Goal: Task Accomplishment & Management: Complete application form

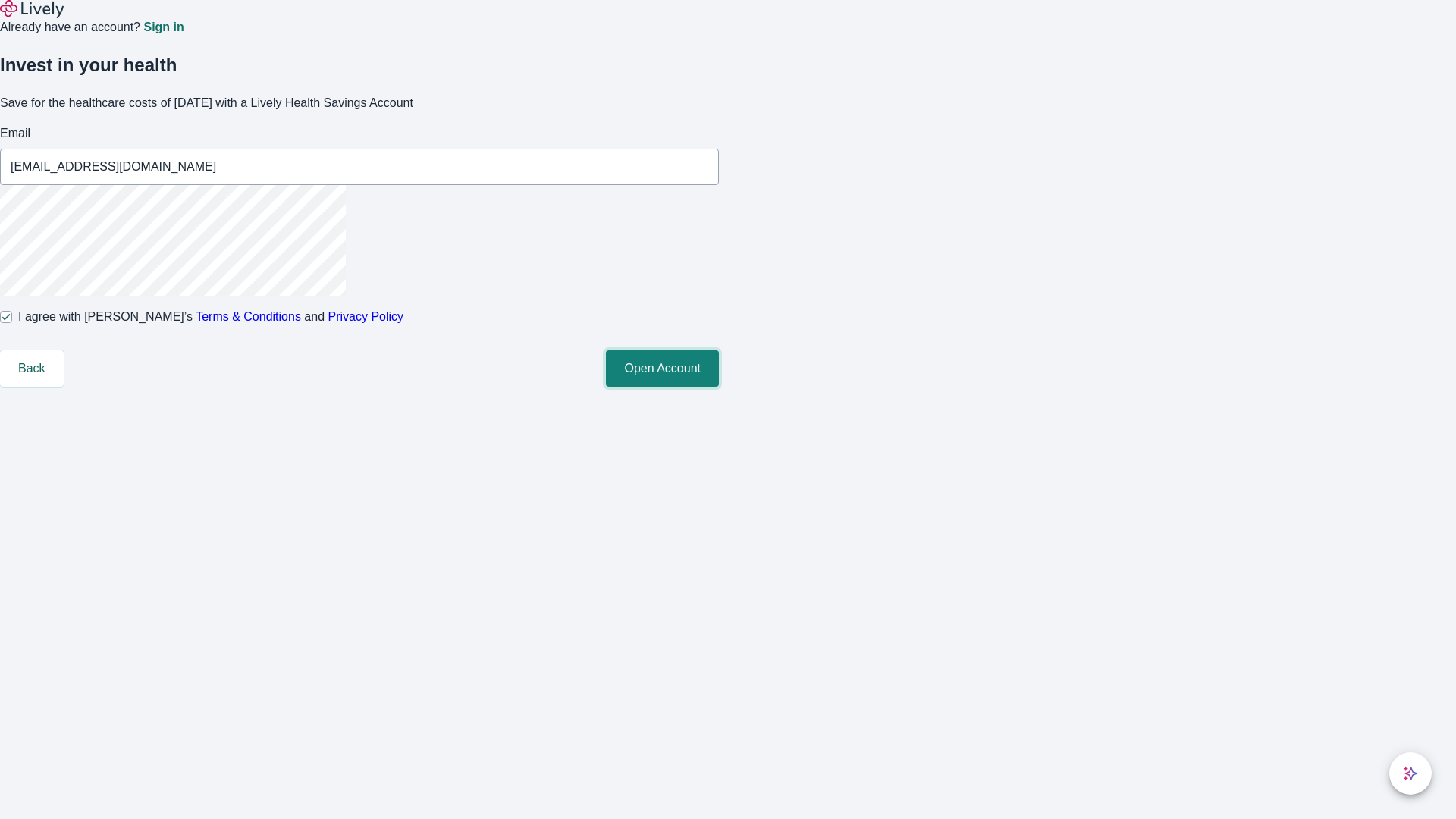
click at [719, 387] on button "Open Account" at bounding box center [662, 368] width 113 height 37
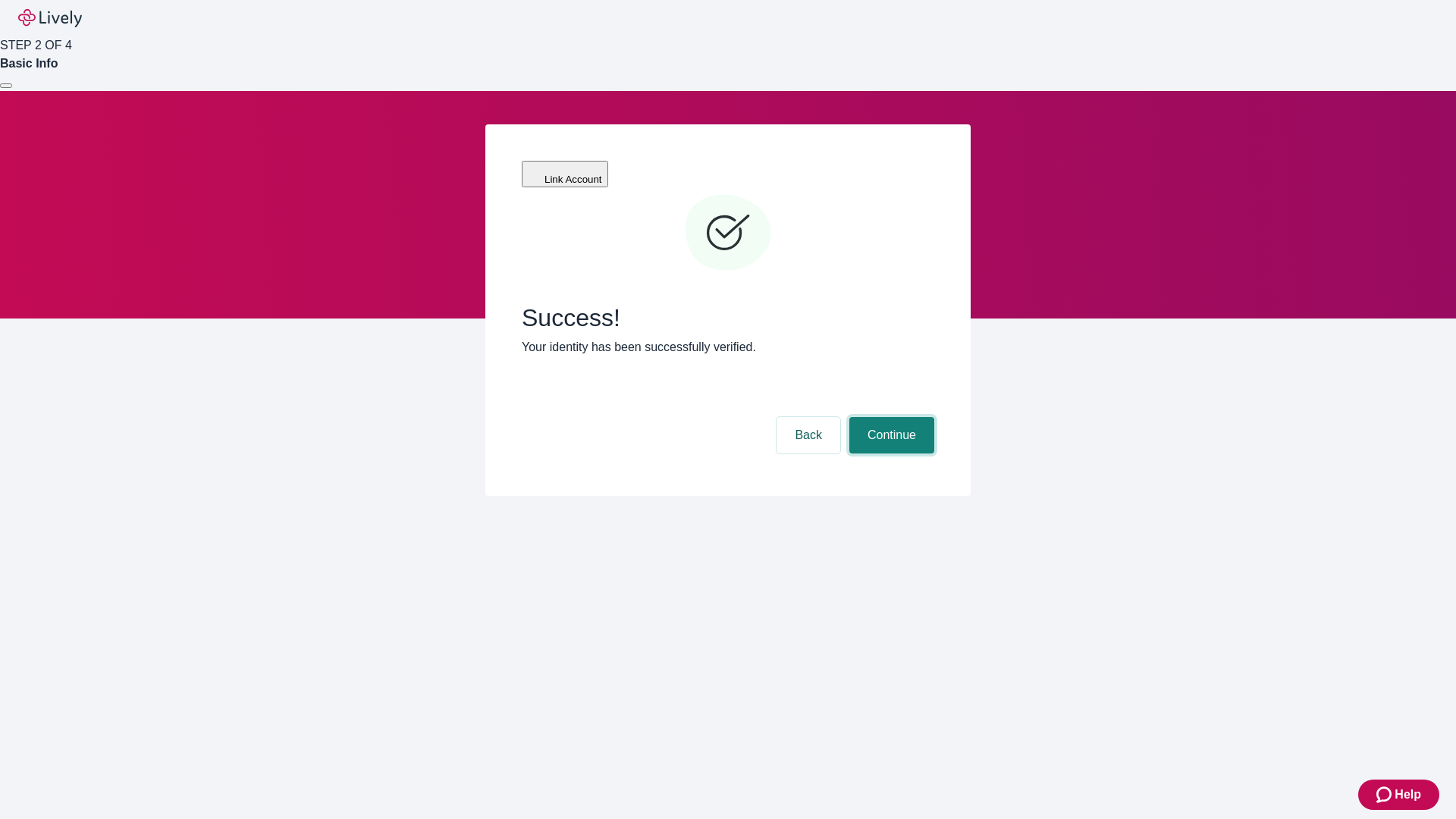
click at [889, 417] on button "Continue" at bounding box center [892, 435] width 85 height 37
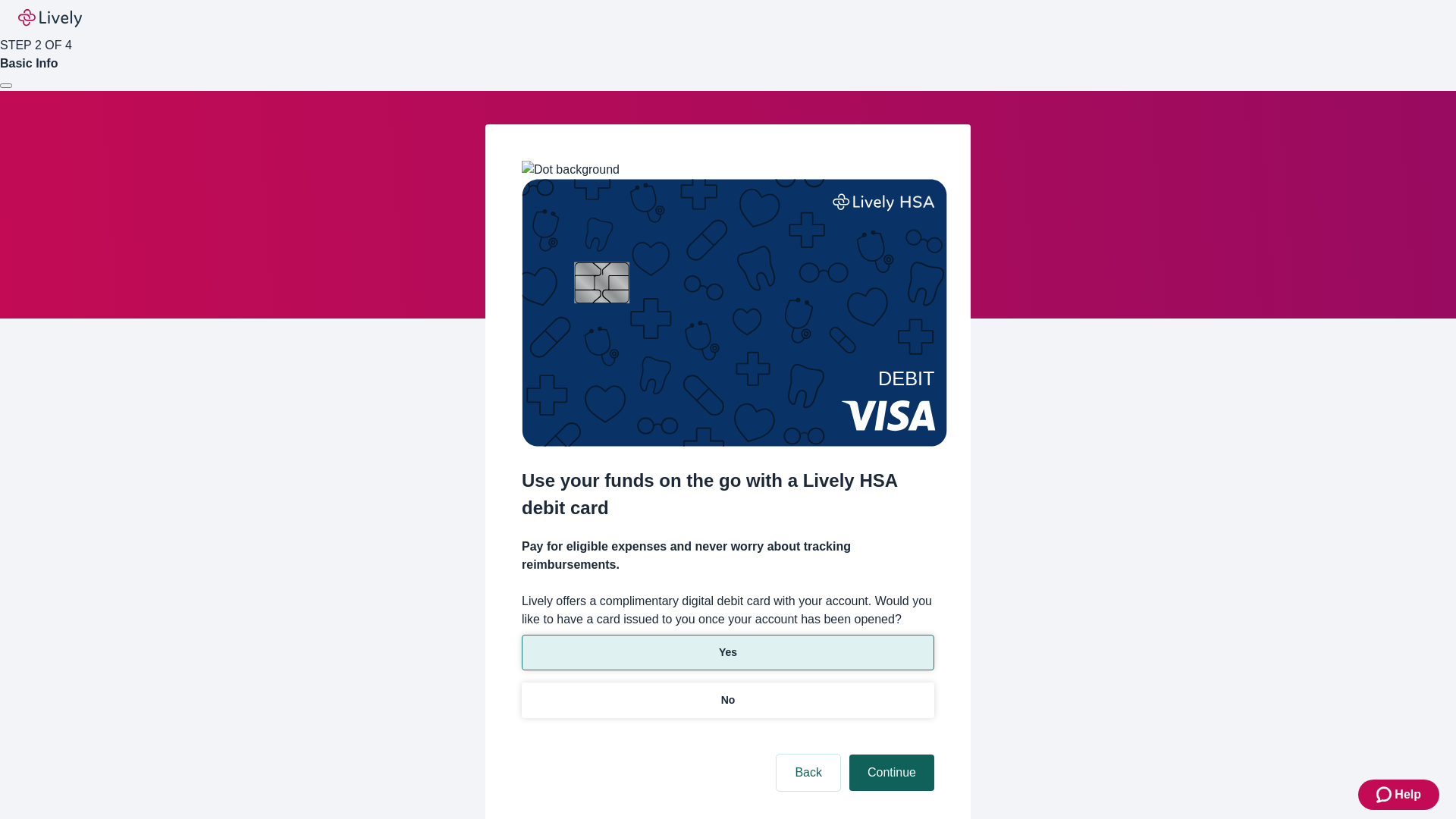
click at [728, 693] on p "No" at bounding box center [728, 701] width 15 height 16
click at [889, 755] on button "Continue" at bounding box center [892, 772] width 85 height 37
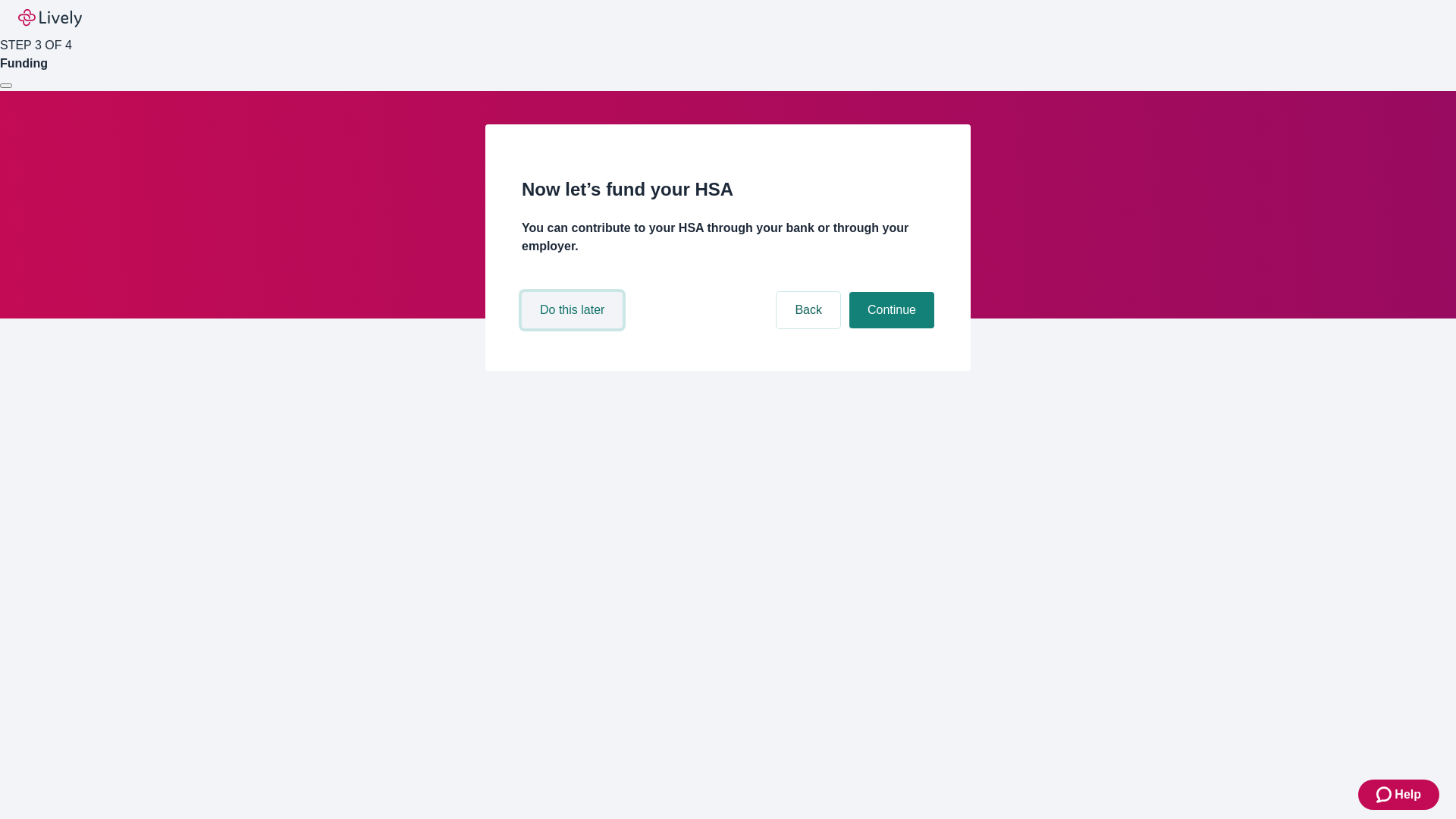
click at [574, 328] on button "Do this later" at bounding box center [572, 310] width 101 height 37
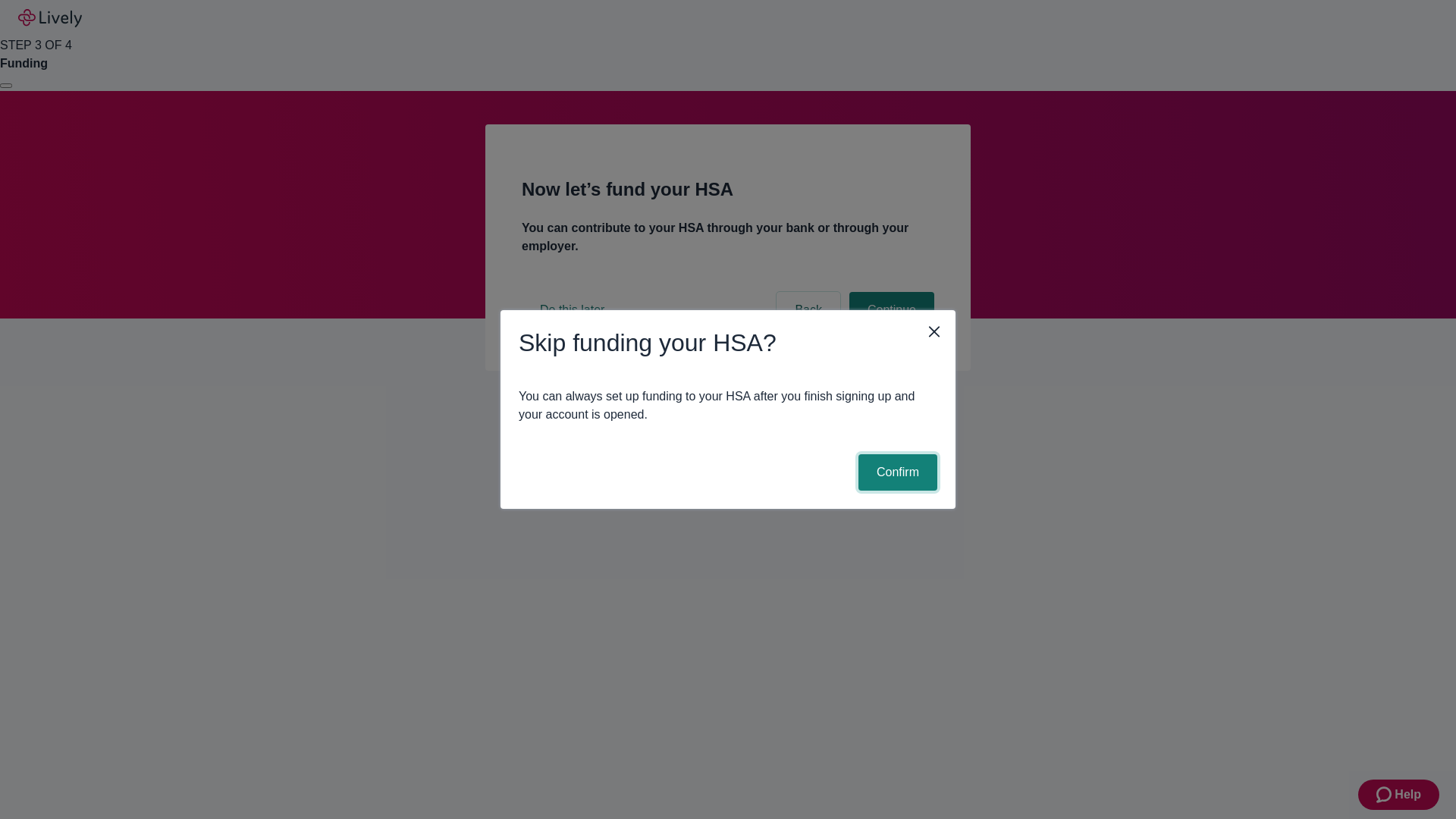
click at [896, 473] on button "Confirm" at bounding box center [898, 472] width 79 height 37
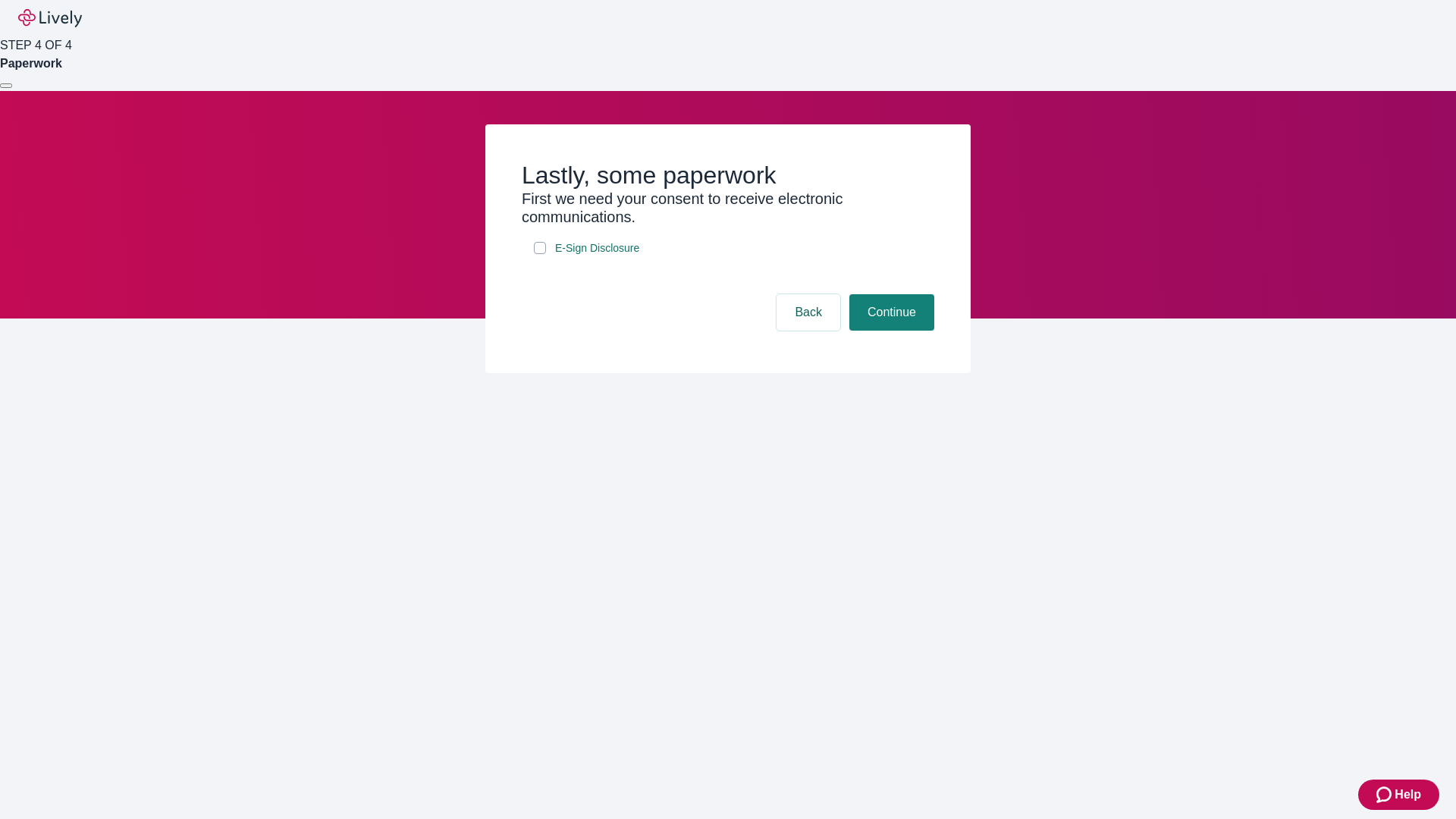
click at [540, 254] on input "E-Sign Disclosure" at bounding box center [540, 248] width 12 height 12
checkbox input "true"
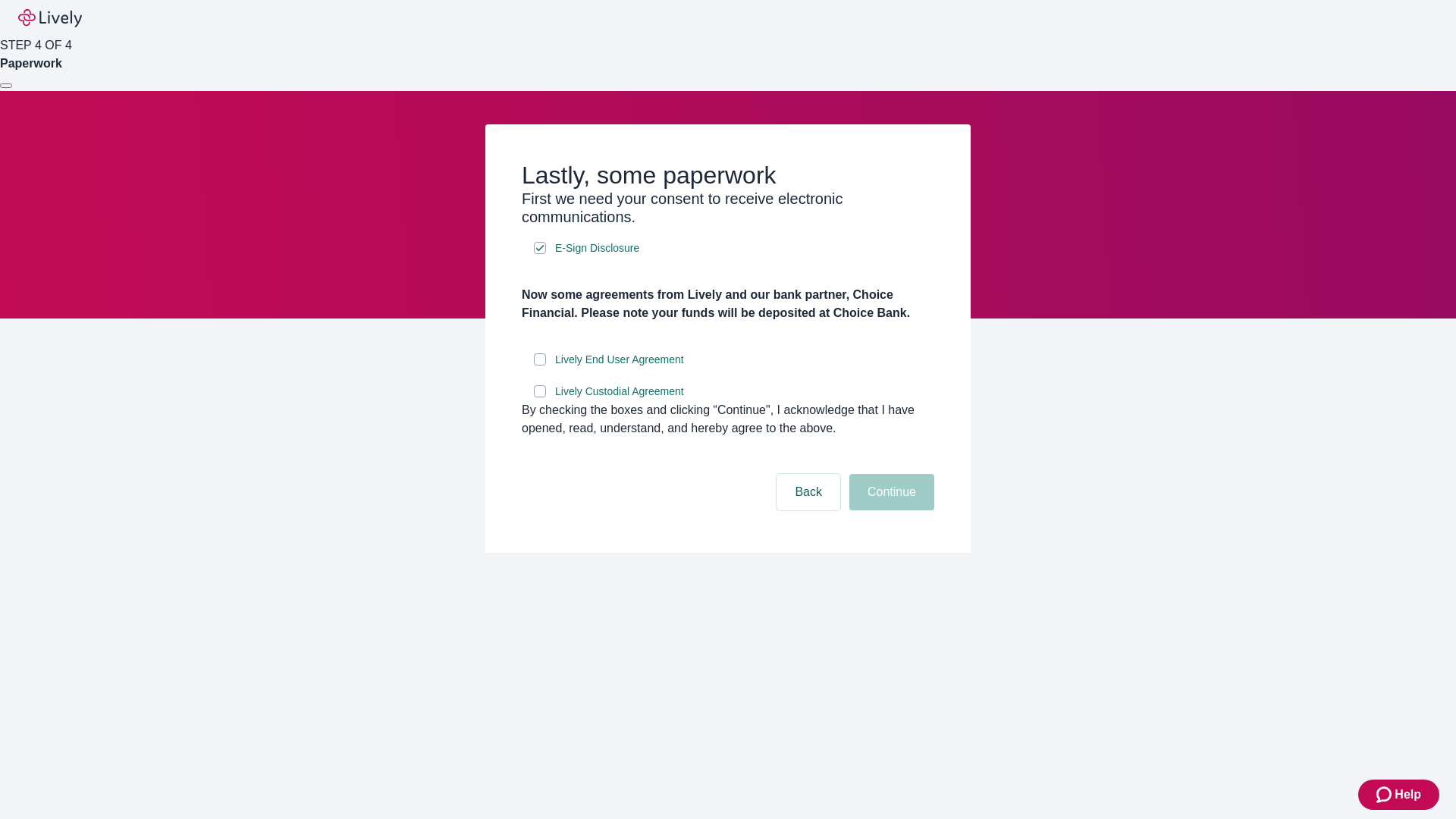
click at [540, 366] on input "Lively End User Agreement" at bounding box center [540, 360] width 12 height 12
checkbox input "true"
click at [540, 398] on input "Lively Custodial Agreement" at bounding box center [540, 392] width 12 height 12
checkbox input "true"
click at [889, 511] on button "Continue" at bounding box center [892, 492] width 85 height 37
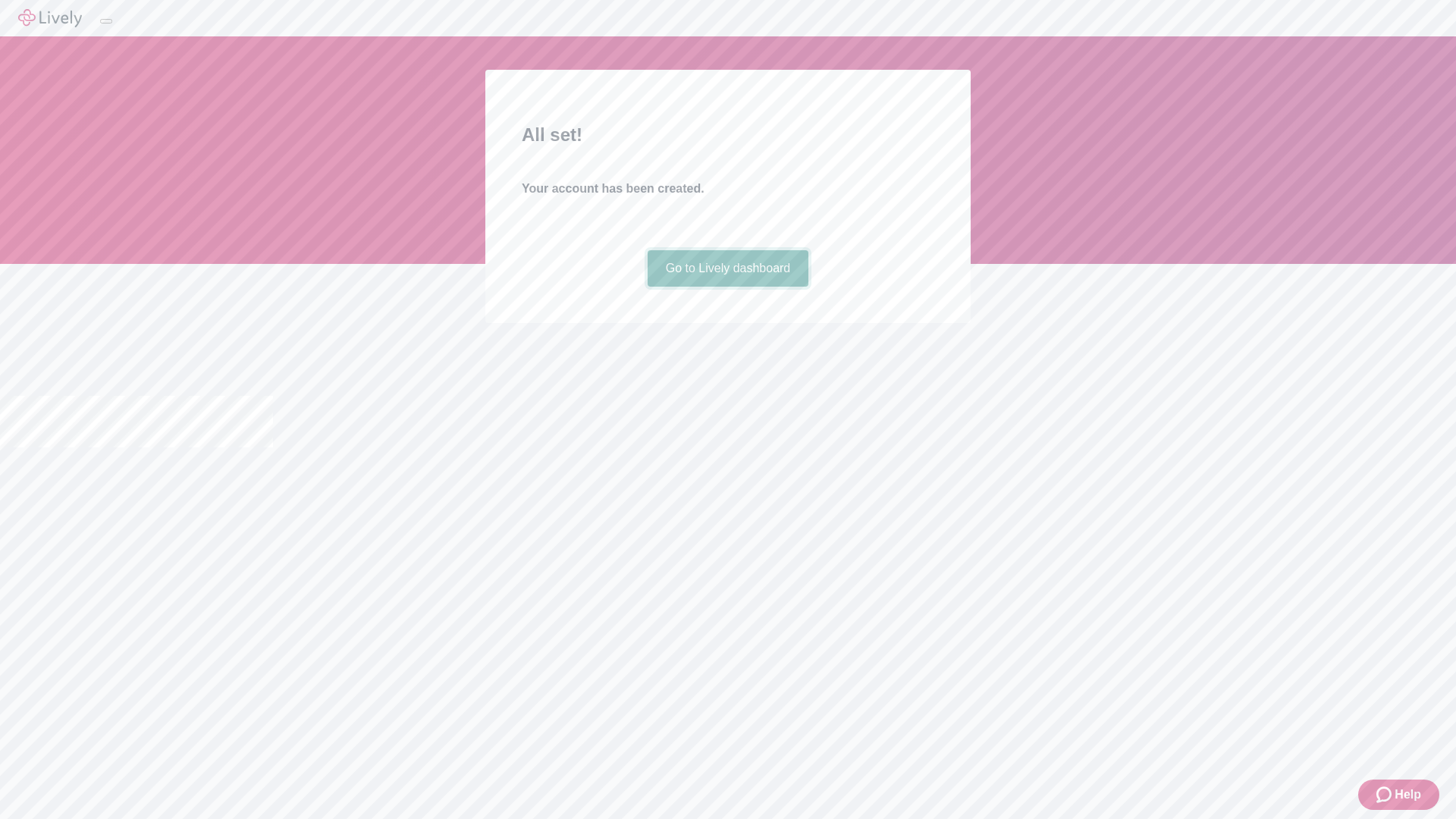
click at [728, 287] on link "Go to Lively dashboard" at bounding box center [728, 268] width 162 height 37
